Goal: Task Accomplishment & Management: Manage account settings

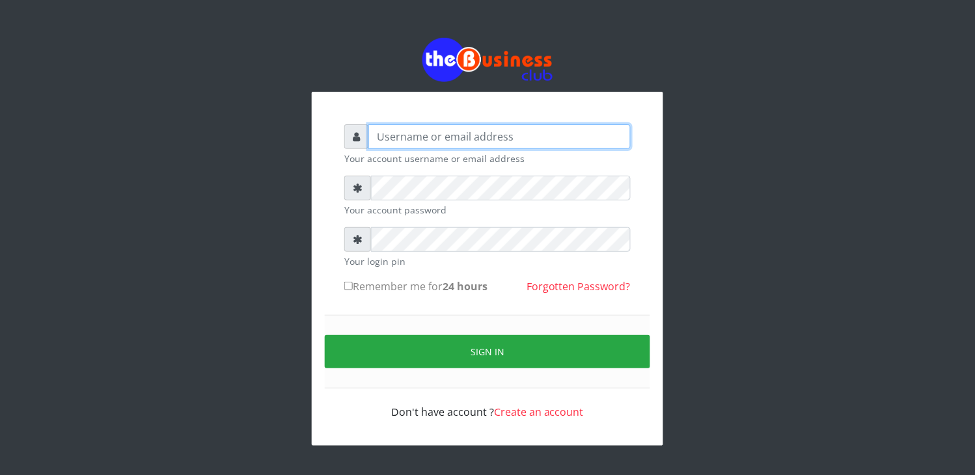
type input "elbally"
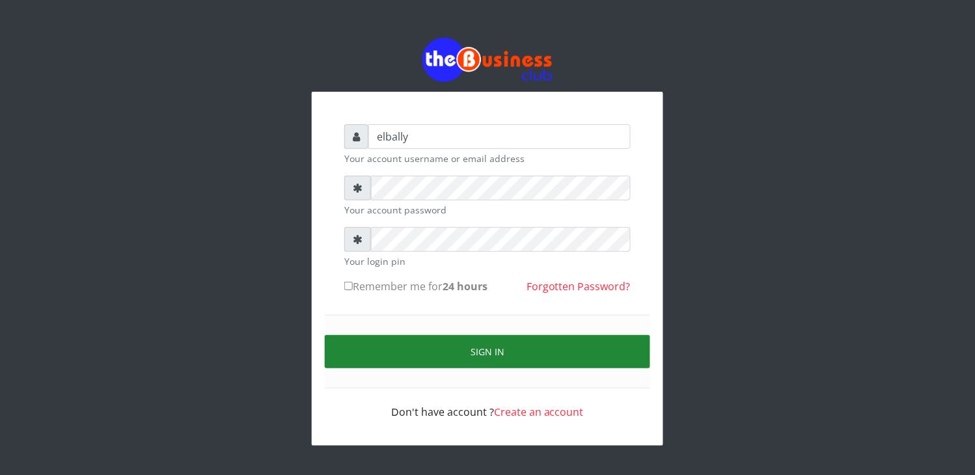
click at [488, 346] on button "Sign in" at bounding box center [487, 351] width 325 height 33
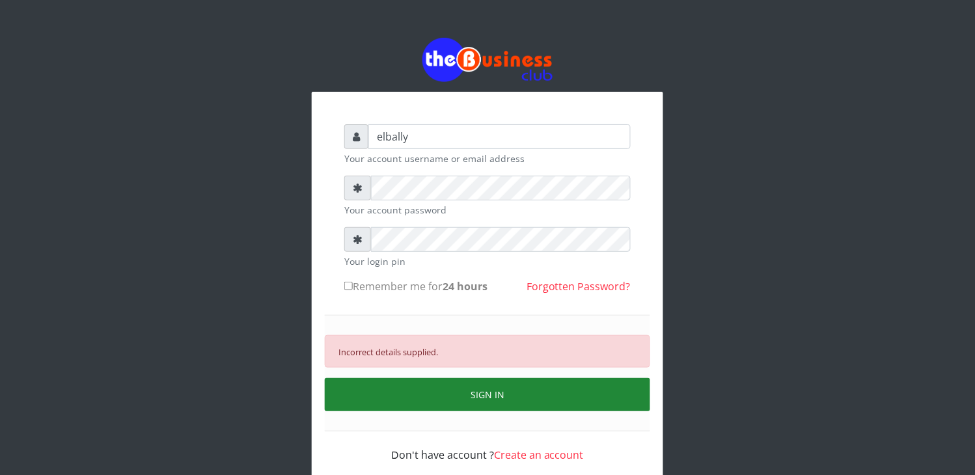
click at [465, 394] on button "SIGN IN" at bounding box center [487, 394] width 325 height 33
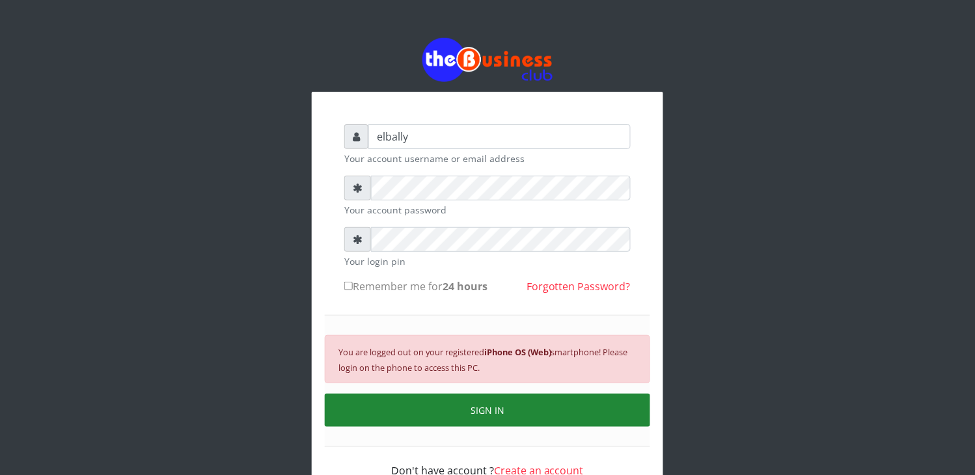
click at [476, 408] on button "SIGN IN" at bounding box center [487, 410] width 325 height 33
click at [478, 401] on button "SIGN IN" at bounding box center [487, 410] width 325 height 33
click at [489, 407] on button "SIGN IN" at bounding box center [487, 410] width 325 height 33
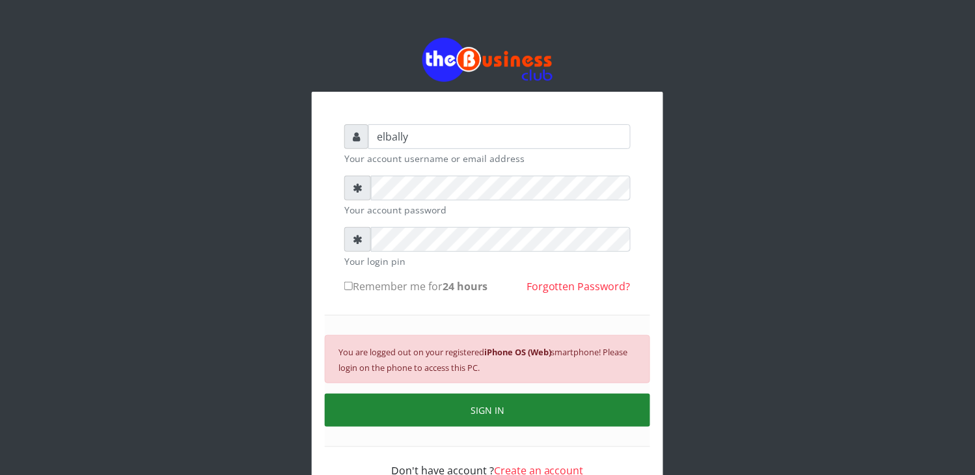
click at [489, 407] on button "SIGN IN" at bounding box center [487, 410] width 325 height 33
click at [496, 416] on button "SIGN IN" at bounding box center [487, 410] width 325 height 33
click at [489, 402] on button "SIGN IN" at bounding box center [487, 410] width 325 height 33
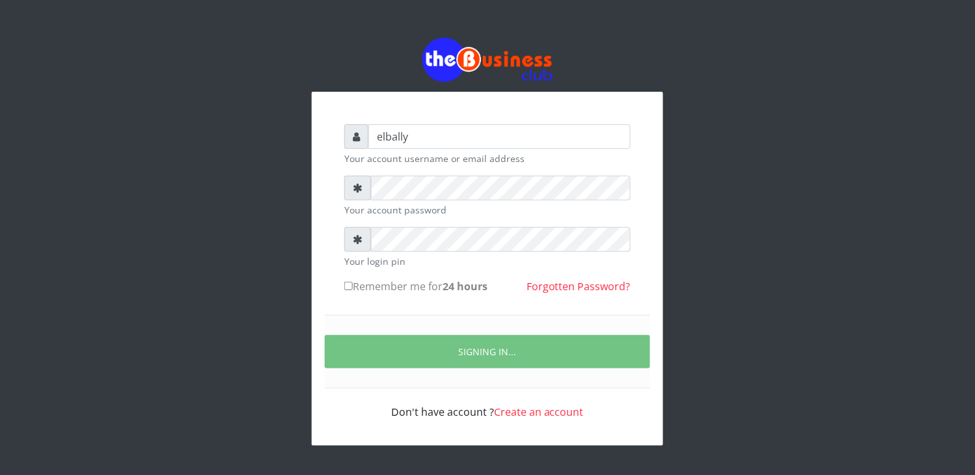
click at [735, 241] on div "elbally Your account username or email address Your account password Your login…" at bounding box center [487, 241] width 742 height 483
